Goal: Check status: Check status

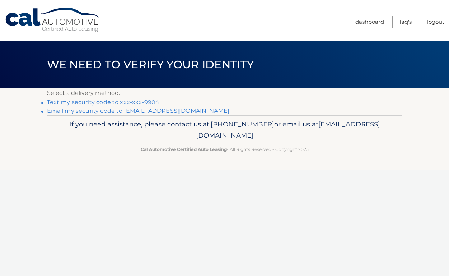
click at [143, 102] on link "Text my security code to xxx-xxx-9904" at bounding box center [103, 102] width 113 height 7
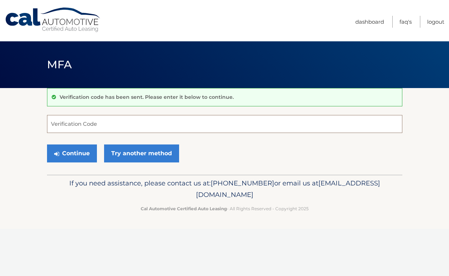
click at [73, 120] on input "Verification Code" at bounding box center [224, 124] width 355 height 18
type input "238321"
click at [78, 157] on button "Continue" at bounding box center [72, 153] width 50 height 18
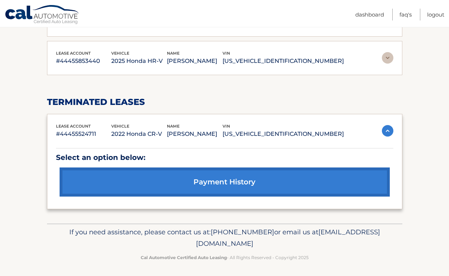
scroll to position [101, 0]
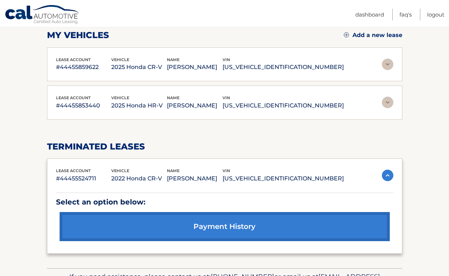
click at [388, 66] on img at bounding box center [387, 64] width 11 height 11
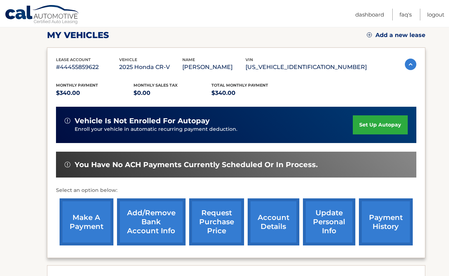
click at [390, 220] on link "payment history" at bounding box center [386, 221] width 54 height 47
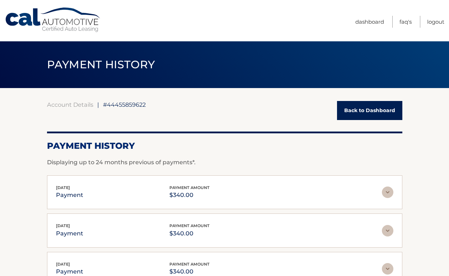
click at [383, 114] on link "Back to Dashboard" at bounding box center [369, 110] width 65 height 19
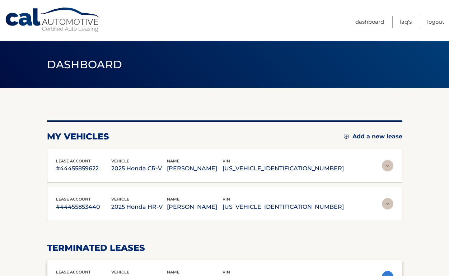
click at [387, 205] on img at bounding box center [387, 203] width 11 height 11
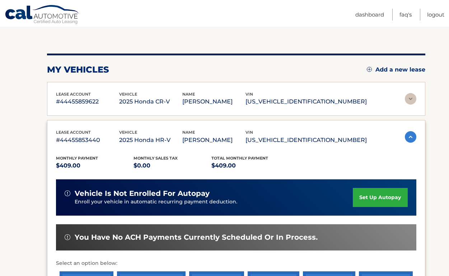
scroll to position [70, 0]
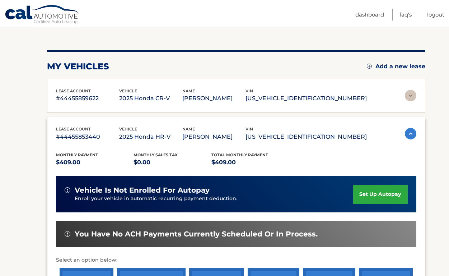
click at [145, 134] on p "2025 Honda HR-V" at bounding box center [150, 137] width 63 height 10
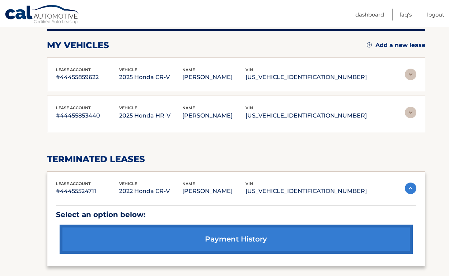
scroll to position [105, 0]
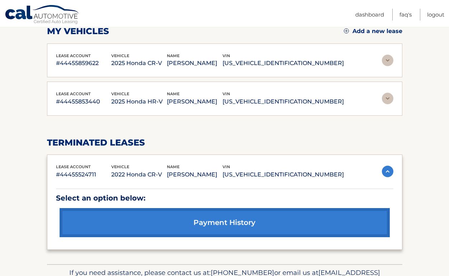
click at [386, 101] on img at bounding box center [387, 98] width 11 height 11
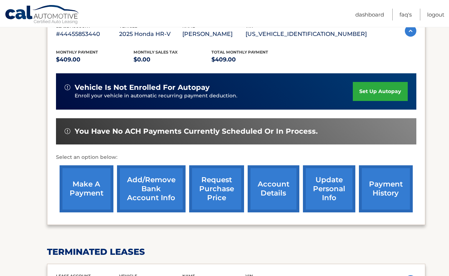
scroll to position [195, 0]
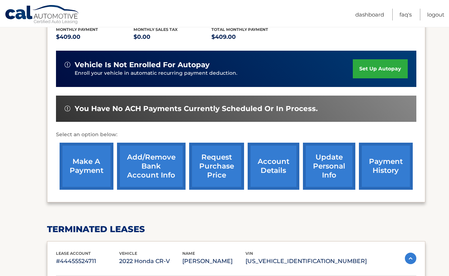
click at [383, 160] on link "payment history" at bounding box center [386, 166] width 54 height 47
